Goal: Task Accomplishment & Management: Manage account settings

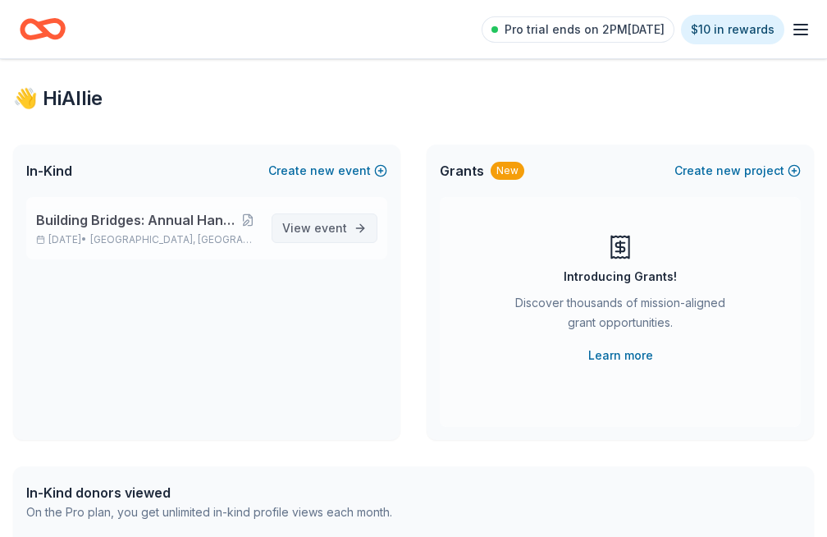
click at [310, 230] on span "View event" at bounding box center [314, 228] width 65 height 20
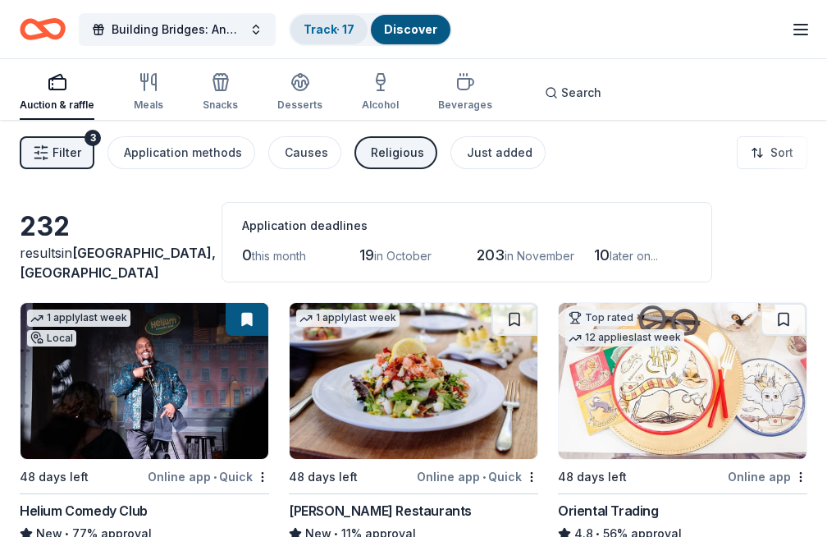
click at [332, 25] on link "Track · 17" at bounding box center [329, 29] width 51 height 14
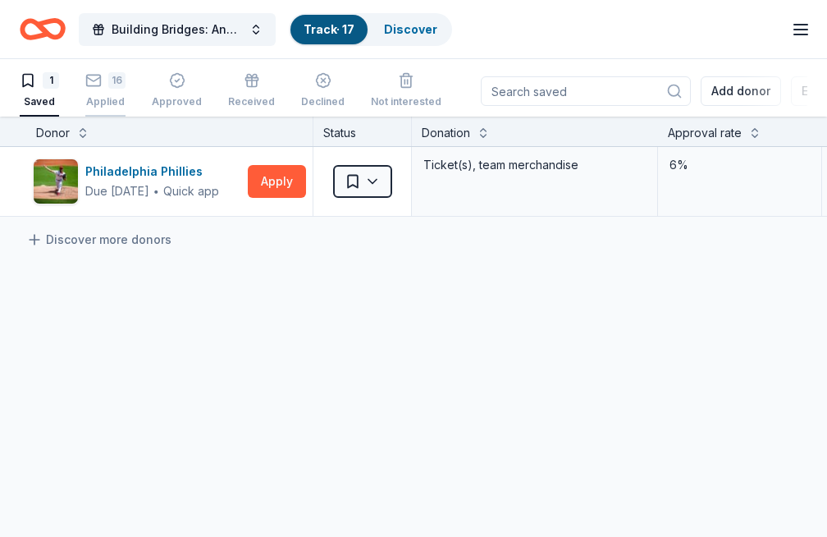
click at [114, 100] on div "Applied" at bounding box center [105, 101] width 40 height 13
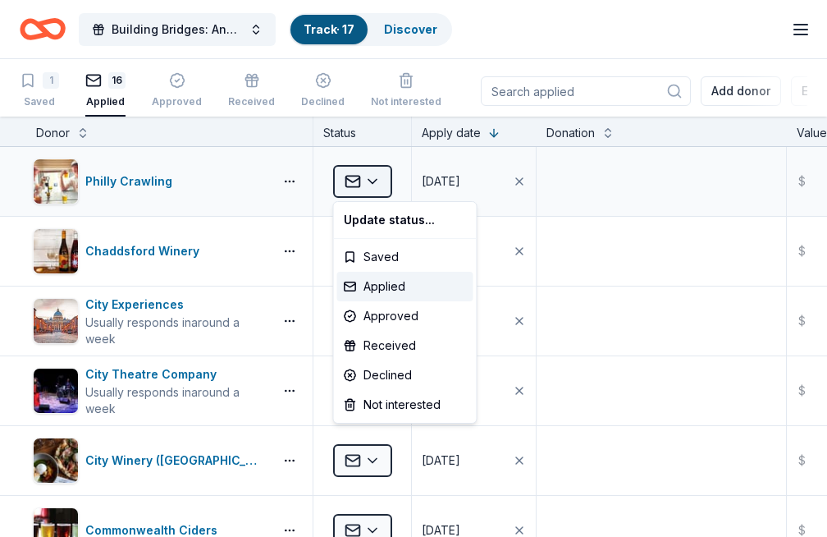
click at [382, 181] on html "Building Bridges: Annual Hanukkah Celebration Track · 17 Discover Pro trial end…" at bounding box center [413, 268] width 827 height 537
click at [380, 346] on div "Received" at bounding box center [405, 346] width 136 height 30
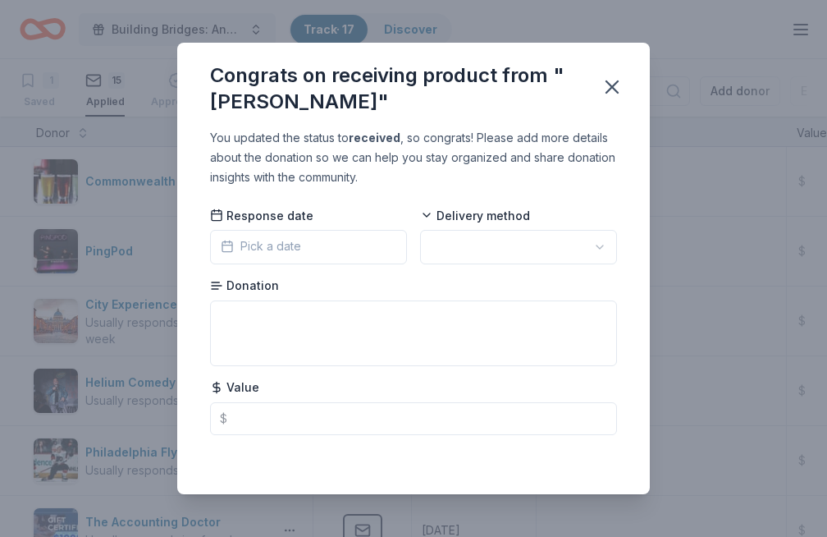
click at [359, 257] on button "Pick a date" at bounding box center [308, 247] width 197 height 34
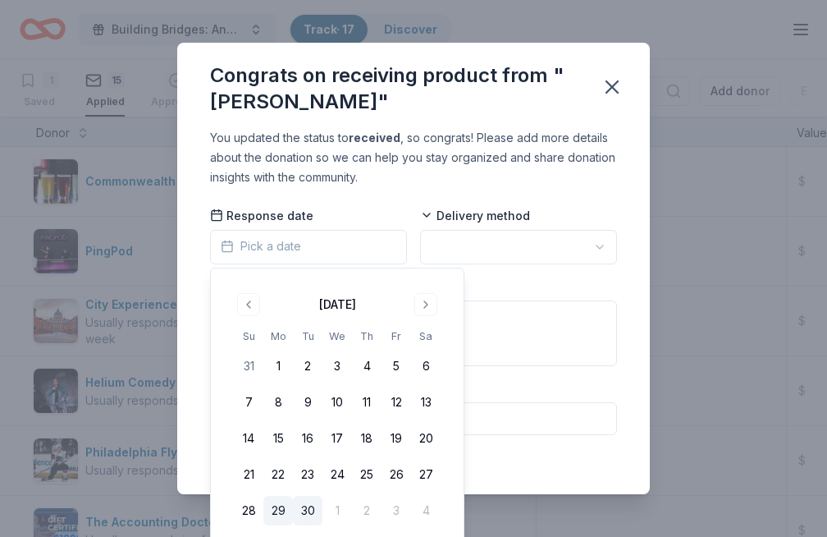
click at [277, 515] on button "29" at bounding box center [279, 511] width 30 height 30
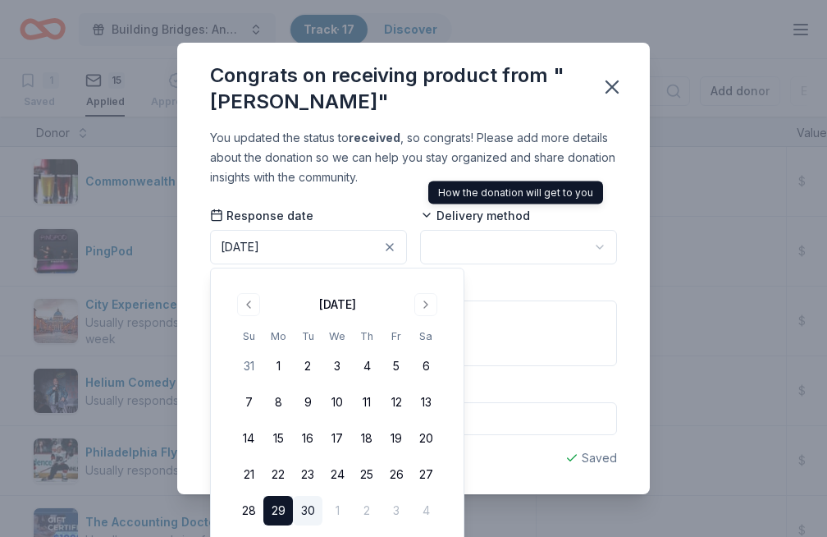
click at [431, 181] on div "How the donation will get to you How the donation will get to you" at bounding box center [516, 192] width 175 height 23
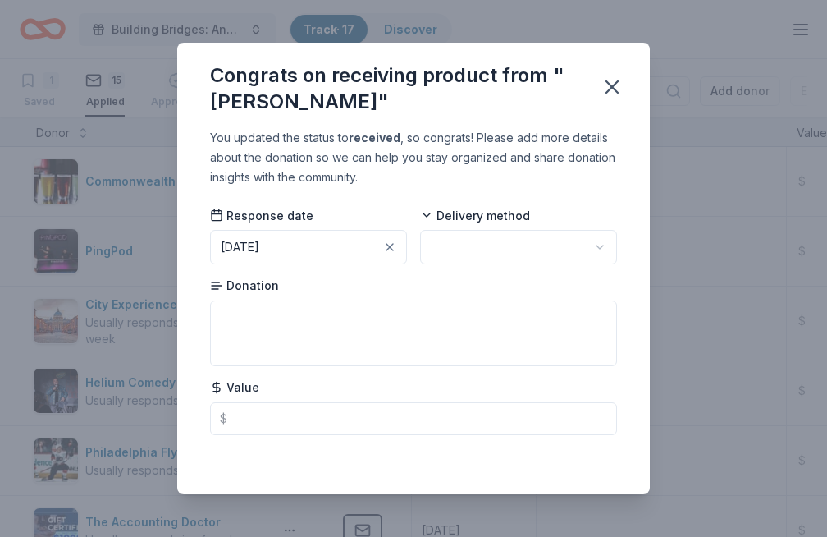
click at [466, 228] on div "Delivery method" at bounding box center [518, 235] width 197 height 57
click at [466, 242] on html "Building Bridges: Annual Hanukkah Celebration Track · 17 Discover Pro trial end…" at bounding box center [413, 268] width 827 height 537
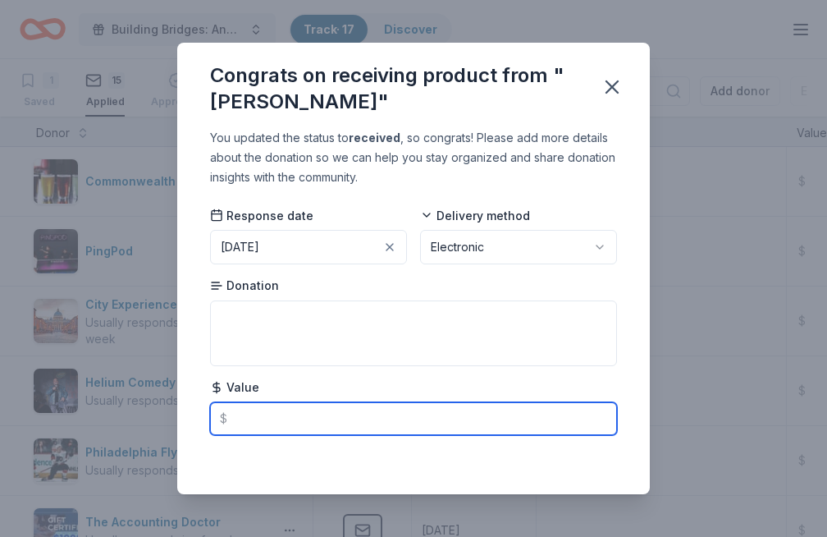
click at [368, 422] on input "text" at bounding box center [413, 418] width 407 height 33
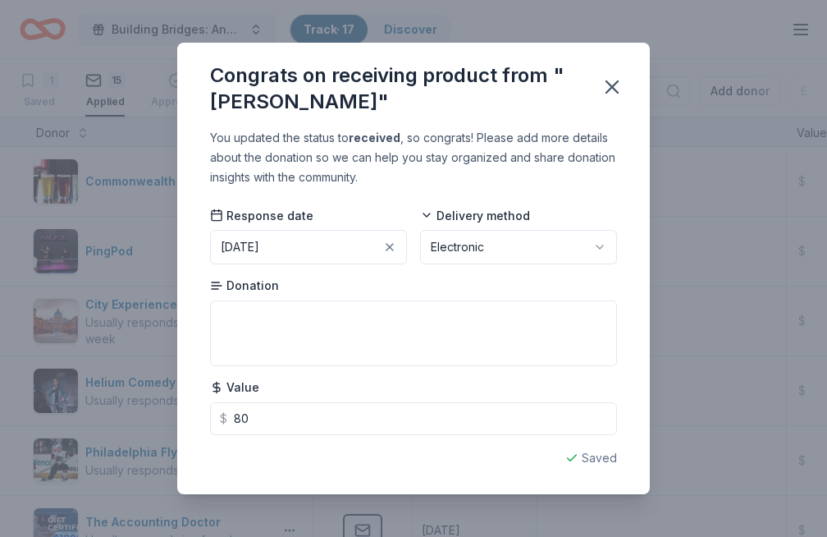
type input "80.00"
click at [534, 371] on div "Response date [DATE] Delivery method Electronic Donation Value $ 80.00" at bounding box center [413, 320] width 407 height 227
click at [617, 84] on icon "button" at bounding box center [612, 87] width 23 height 23
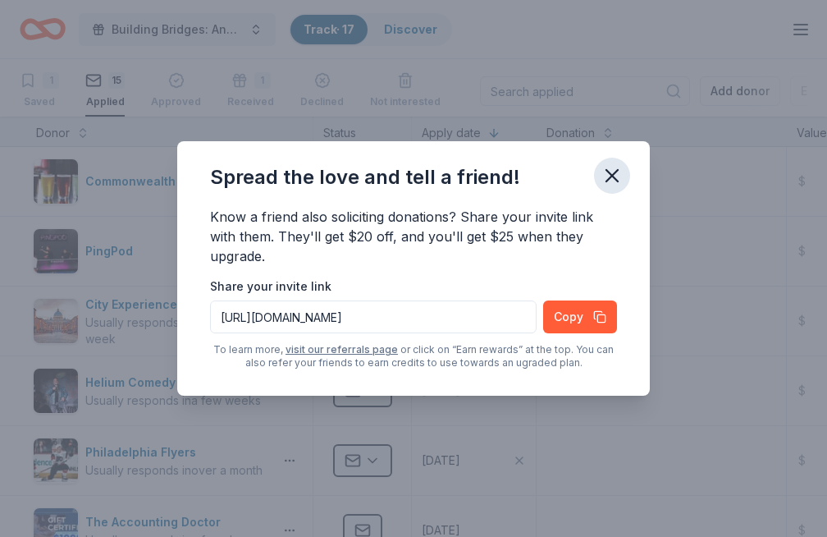
click at [611, 180] on icon "button" at bounding box center [612, 175] width 23 height 23
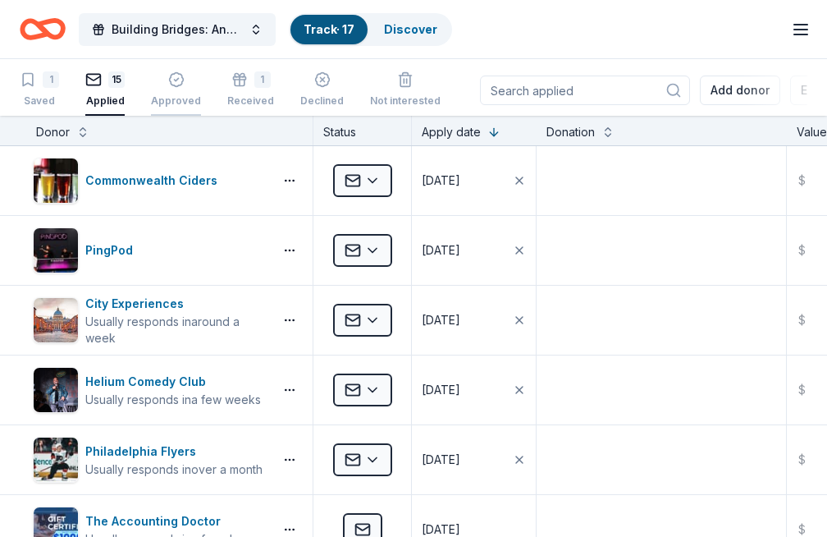
click at [168, 87] on icon "button" at bounding box center [176, 79] width 16 height 16
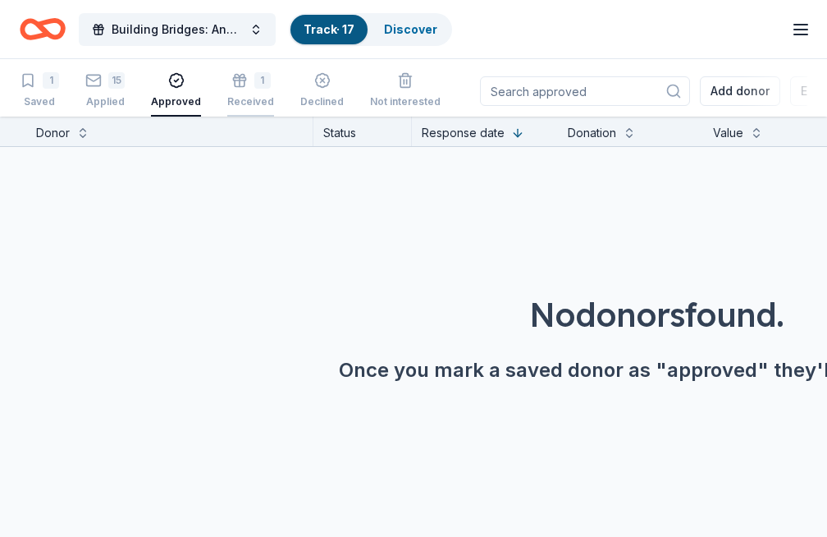
click at [239, 99] on div "Received" at bounding box center [250, 92] width 47 height 13
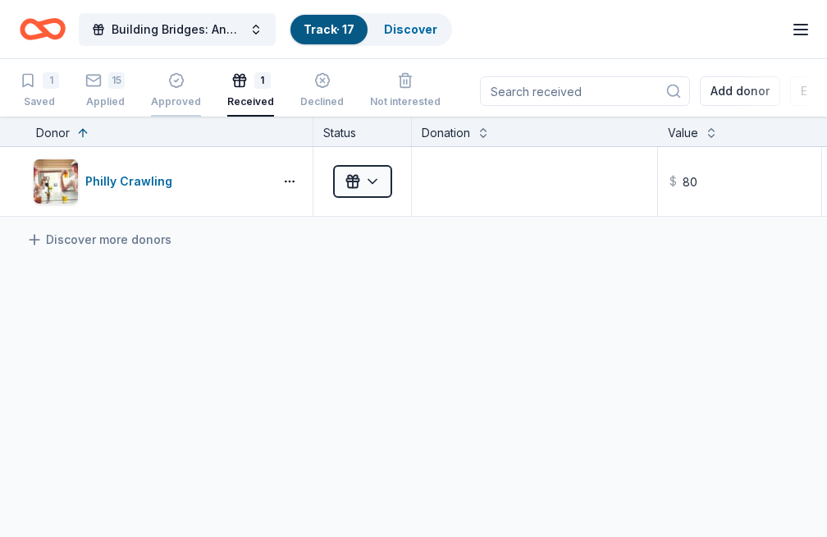
click at [181, 96] on div "Approved" at bounding box center [176, 101] width 50 height 13
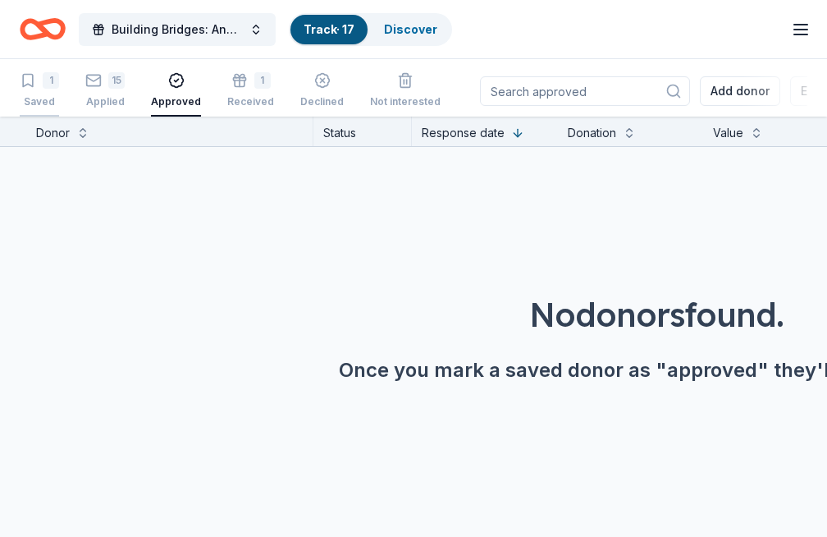
click at [43, 93] on div "1 Saved" at bounding box center [39, 90] width 39 height 36
